Goal: Task Accomplishment & Management: Manage account settings

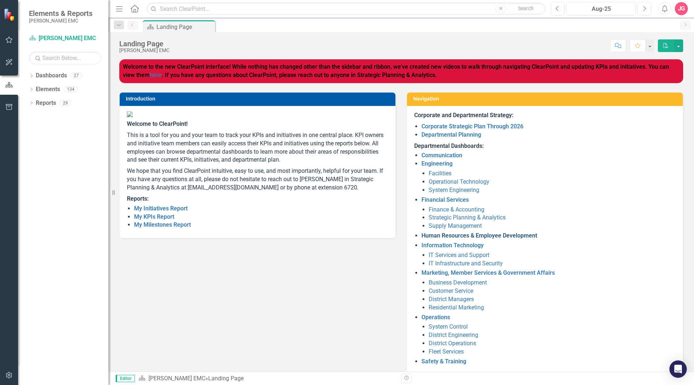
click at [436, 232] on link "Human Resources & Employee Development" at bounding box center [479, 235] width 116 height 7
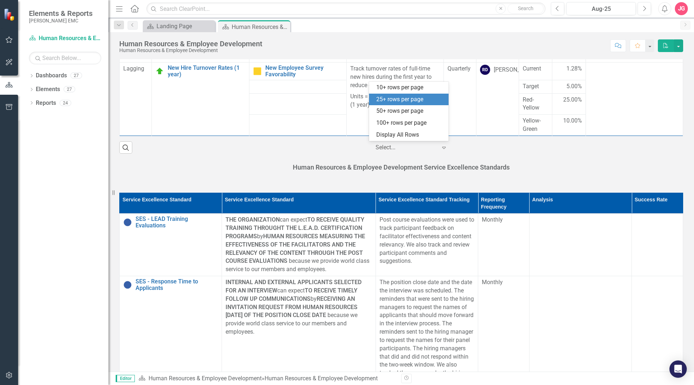
click at [443, 147] on icon "Expand" at bounding box center [443, 147] width 7 height 6
click at [410, 99] on div "25+ rows per page" at bounding box center [410, 99] width 68 height 8
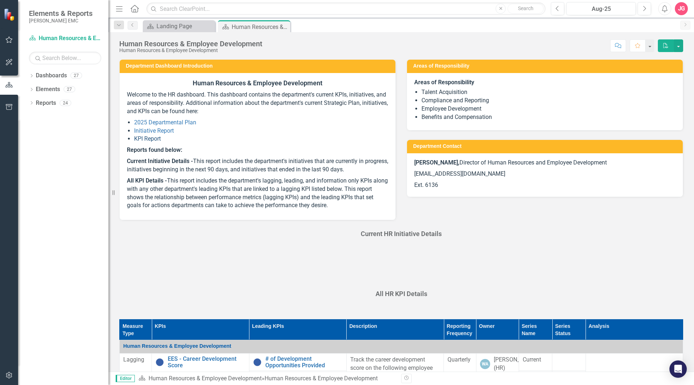
click at [155, 138] on link "KPI Report" at bounding box center [147, 138] width 27 height 7
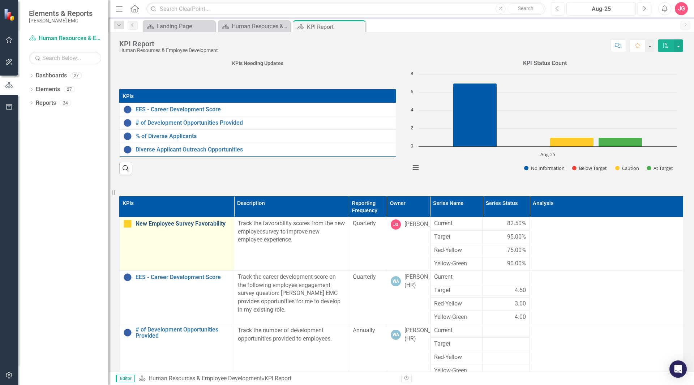
click at [204, 223] on link "New Employee Survey Favorability" at bounding box center [182, 223] width 95 height 7
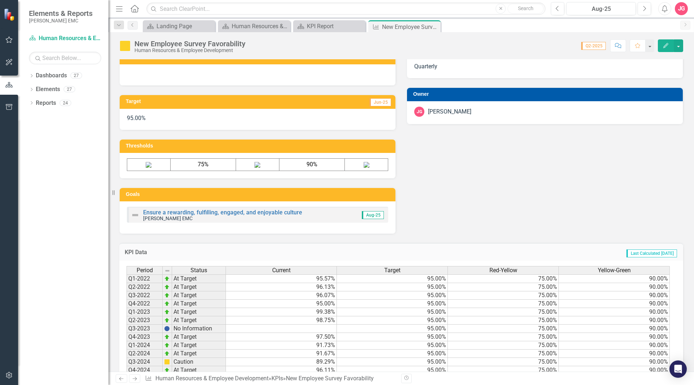
scroll to position [340, 0]
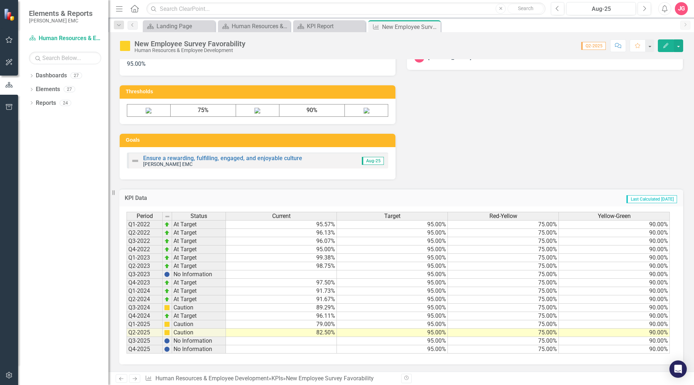
click at [150, 341] on td "Q3-2025" at bounding box center [144, 341] width 36 height 8
click at [176, 343] on td "No Information" at bounding box center [199, 341] width 54 height 8
click at [126, 345] on div "Period Status Current Target Red-Yellow Yellow-Green Q1-2022 At Target 95.57% 9…" at bounding box center [126, 283] width 0 height 142
click at [280, 340] on td at bounding box center [281, 341] width 111 height 8
click at [320, 334] on td "82.50%" at bounding box center [281, 332] width 111 height 8
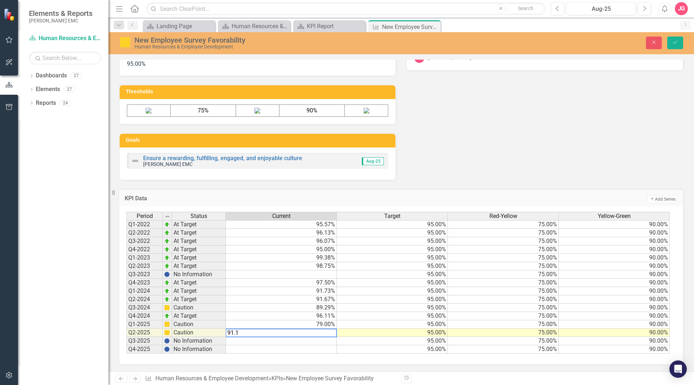
type textarea "91.14"
type textarea "97.92"
click at [363, 111] on img at bounding box center [366, 111] width 6 height 6
click at [677, 41] on icon "Save" at bounding box center [674, 42] width 7 height 5
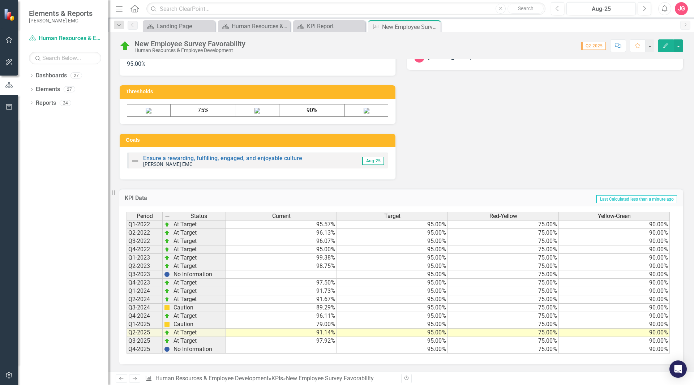
scroll to position [340, 0]
click at [239, 377] on link "Human Resources & Employee Development" at bounding box center [211, 378] width 113 height 7
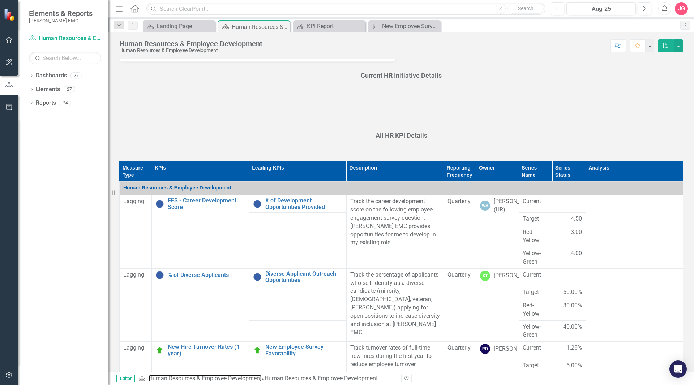
scroll to position [55, 0]
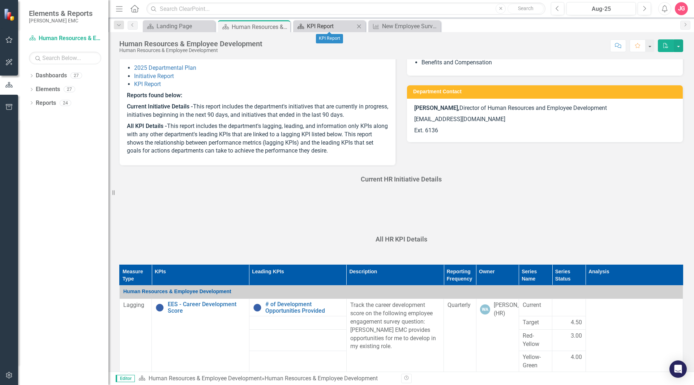
click at [343, 26] on div "KPI Report" at bounding box center [331, 26] width 48 height 9
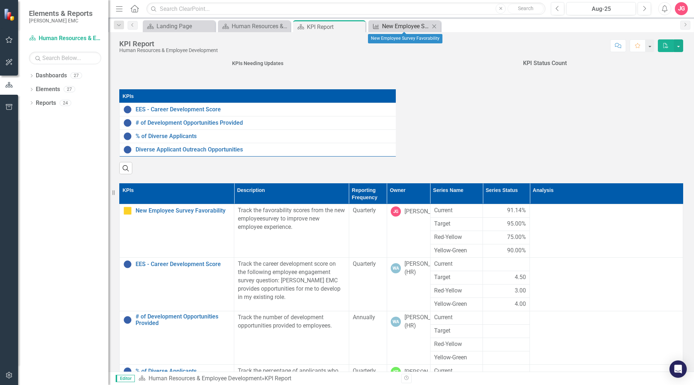
click at [395, 28] on div "New Employee Survey Favorability" at bounding box center [406, 26] width 48 height 9
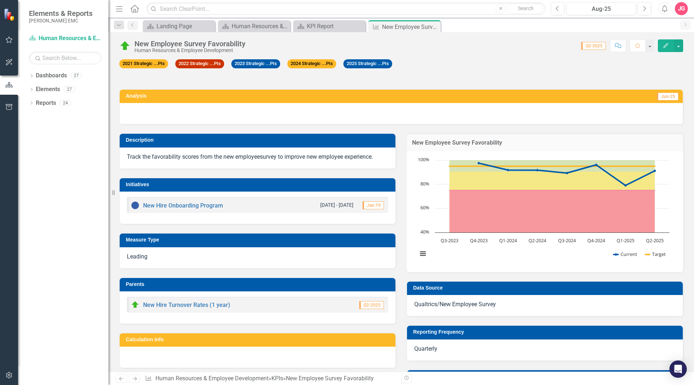
click at [619, 48] on icon "Comment" at bounding box center [617, 45] width 7 height 5
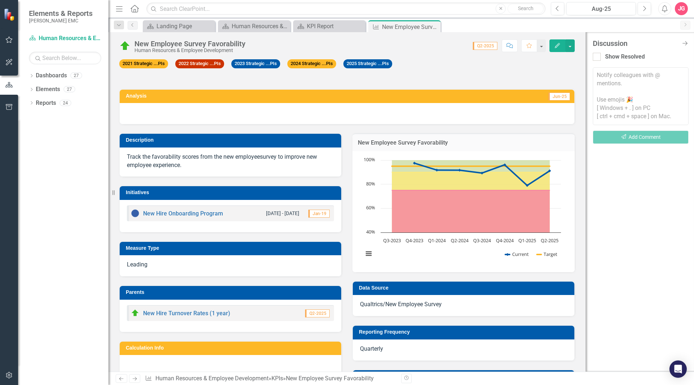
click at [547, 68] on div "2021 Strategic ...PIs 2022 Strategic ...PIs 2023 Strategic ...PIs 2024 Strategi…" at bounding box center [346, 69] width 455 height 21
click at [681, 4] on div "JG" at bounding box center [680, 8] width 13 height 13
click at [661, 5] on button "Alerts" at bounding box center [664, 8] width 13 height 13
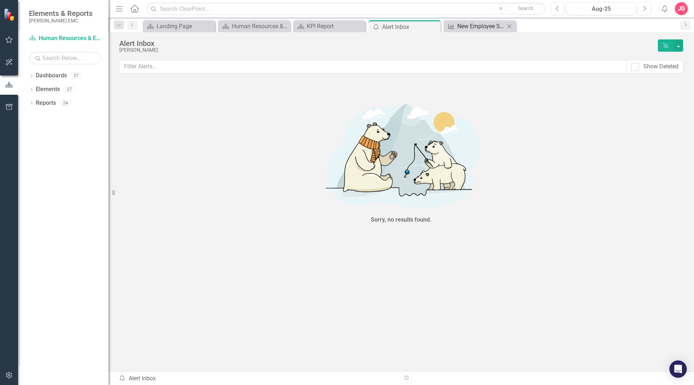
click at [496, 26] on div "New Employee Survey Favorability" at bounding box center [481, 26] width 48 height 9
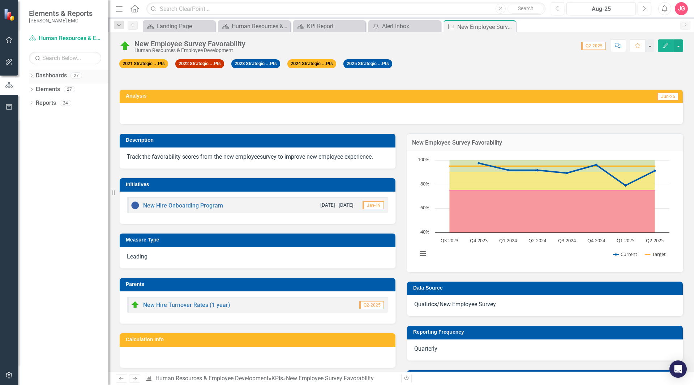
click at [72, 72] on div "Dashboards 27" at bounding box center [72, 77] width 73 height 14
click at [39, 76] on link "Dashboards" at bounding box center [51, 76] width 31 height 8
click at [90, 78] on div "Dashboards 27" at bounding box center [72, 77] width 73 height 14
